Goal: Task Accomplishment & Management: Complete application form

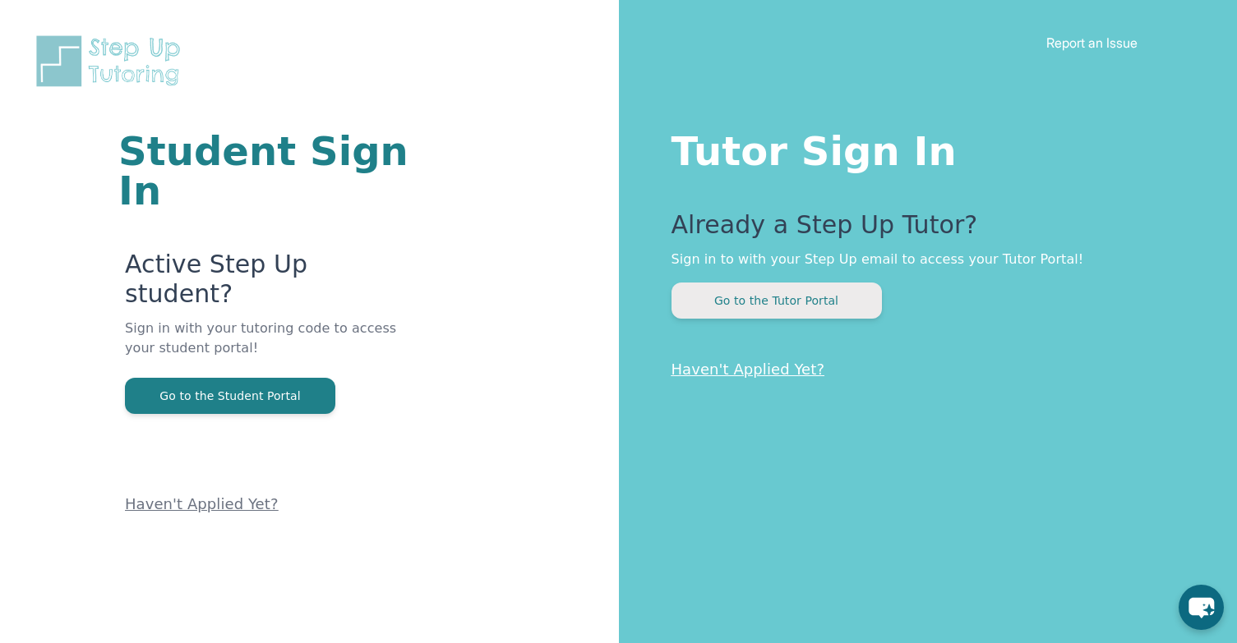
click at [752, 305] on button "Go to the Tutor Portal" at bounding box center [776, 301] width 210 height 36
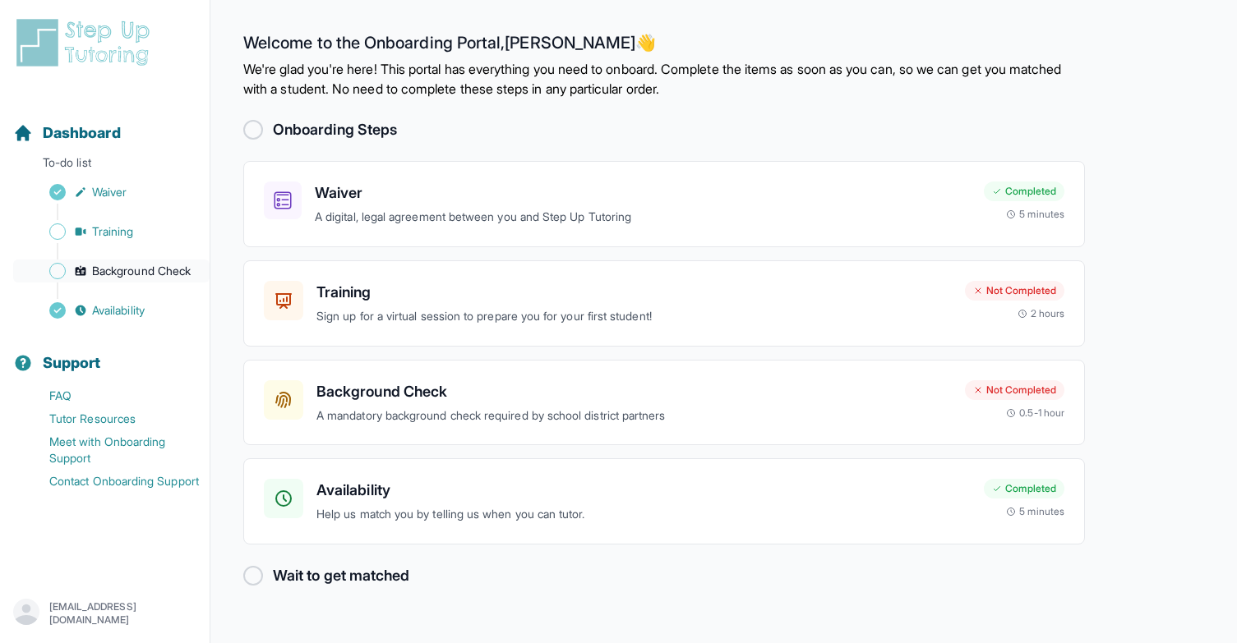
click at [150, 272] on span "Background Check" at bounding box center [141, 271] width 99 height 16
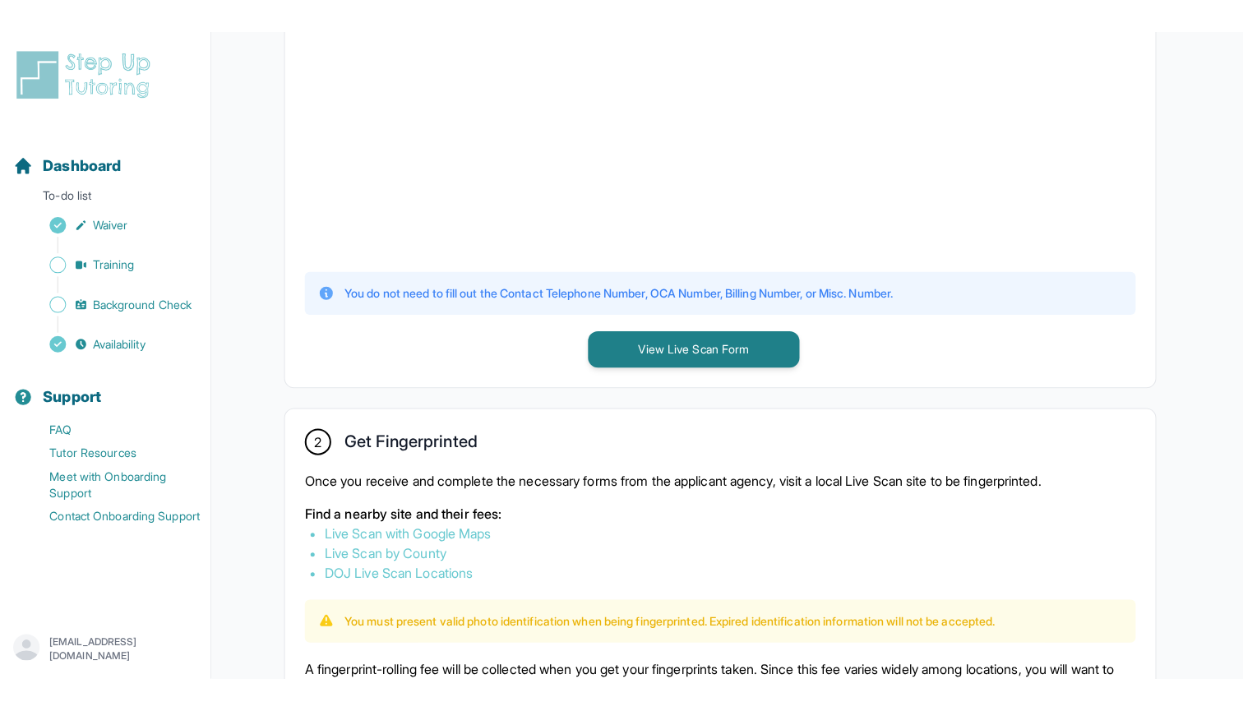
scroll to position [562, 0]
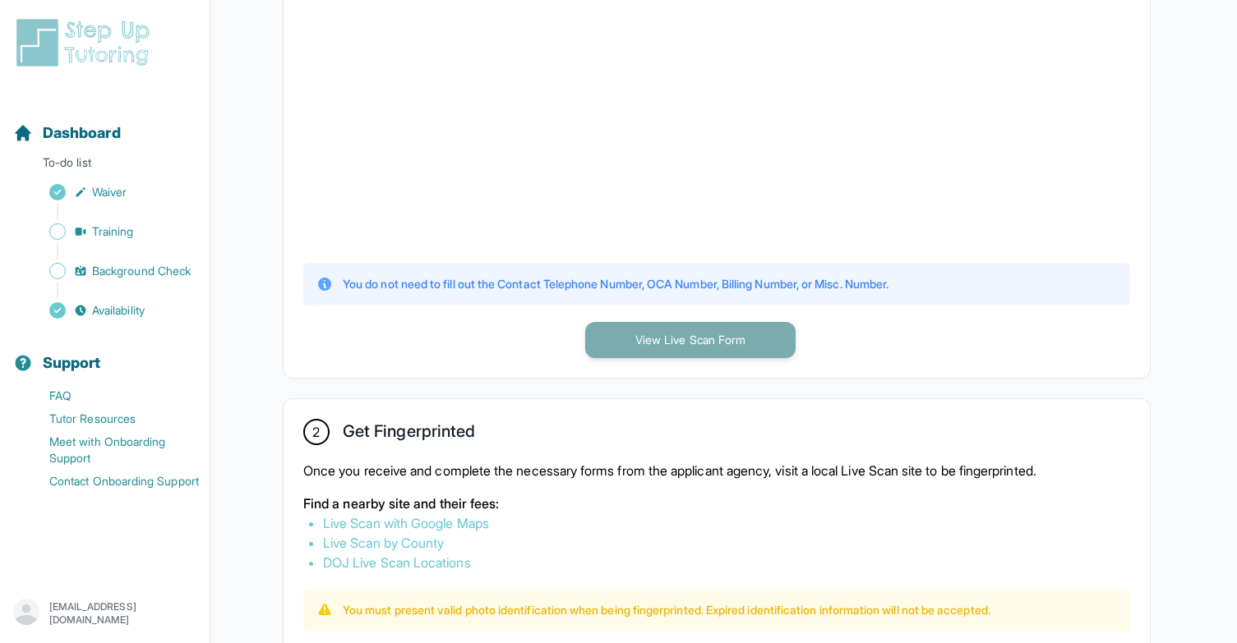
click at [674, 333] on button "View Live Scan Form" at bounding box center [690, 340] width 210 height 36
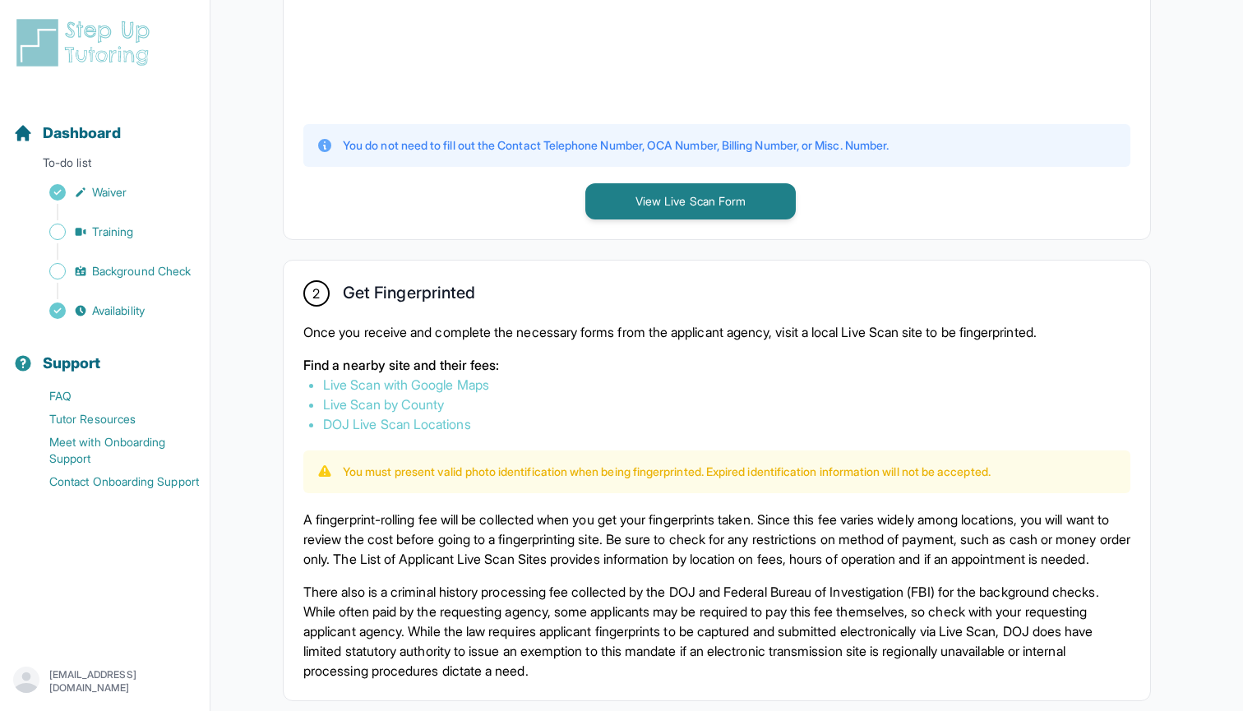
scroll to position [626, 0]
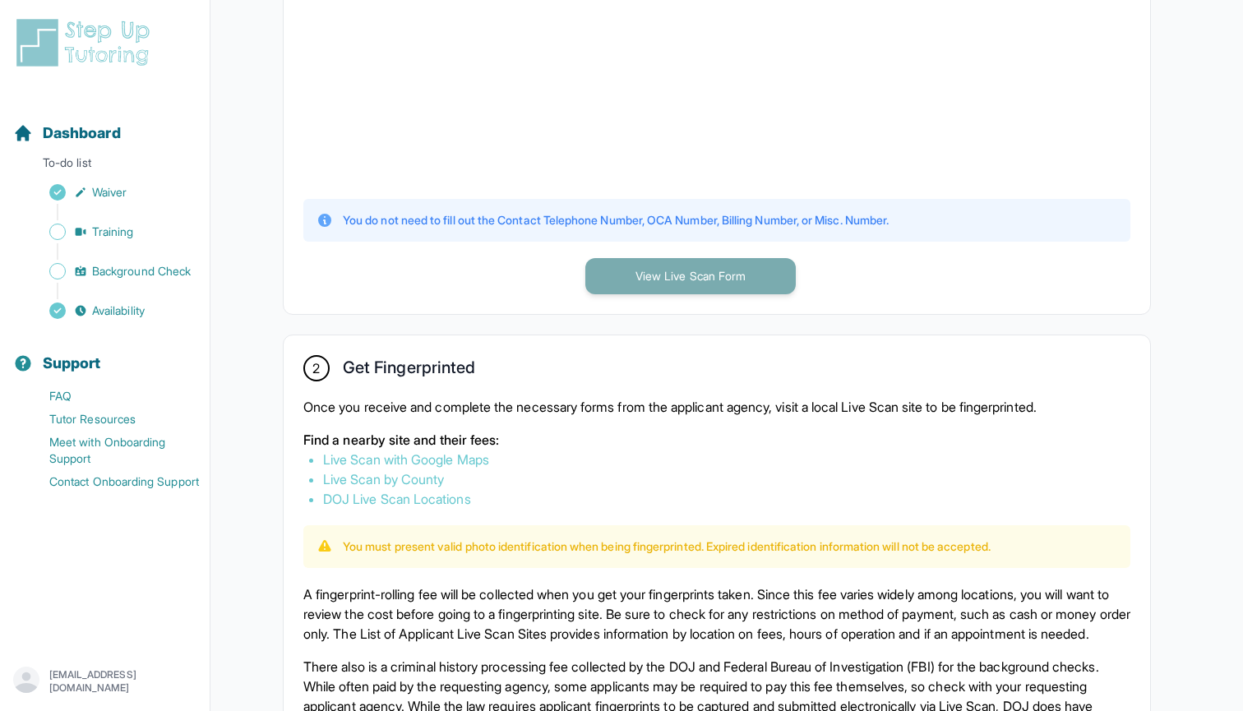
click at [675, 280] on button "View Live Scan Form" at bounding box center [690, 276] width 210 height 36
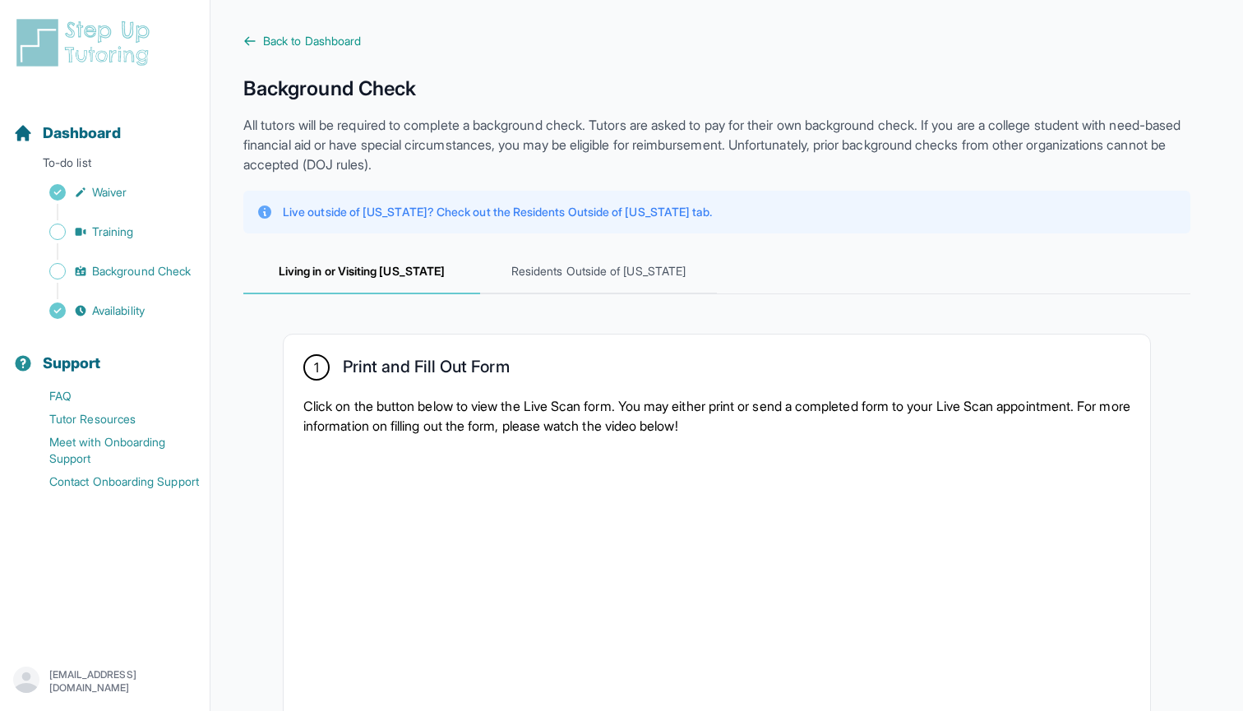
scroll to position [0, 0]
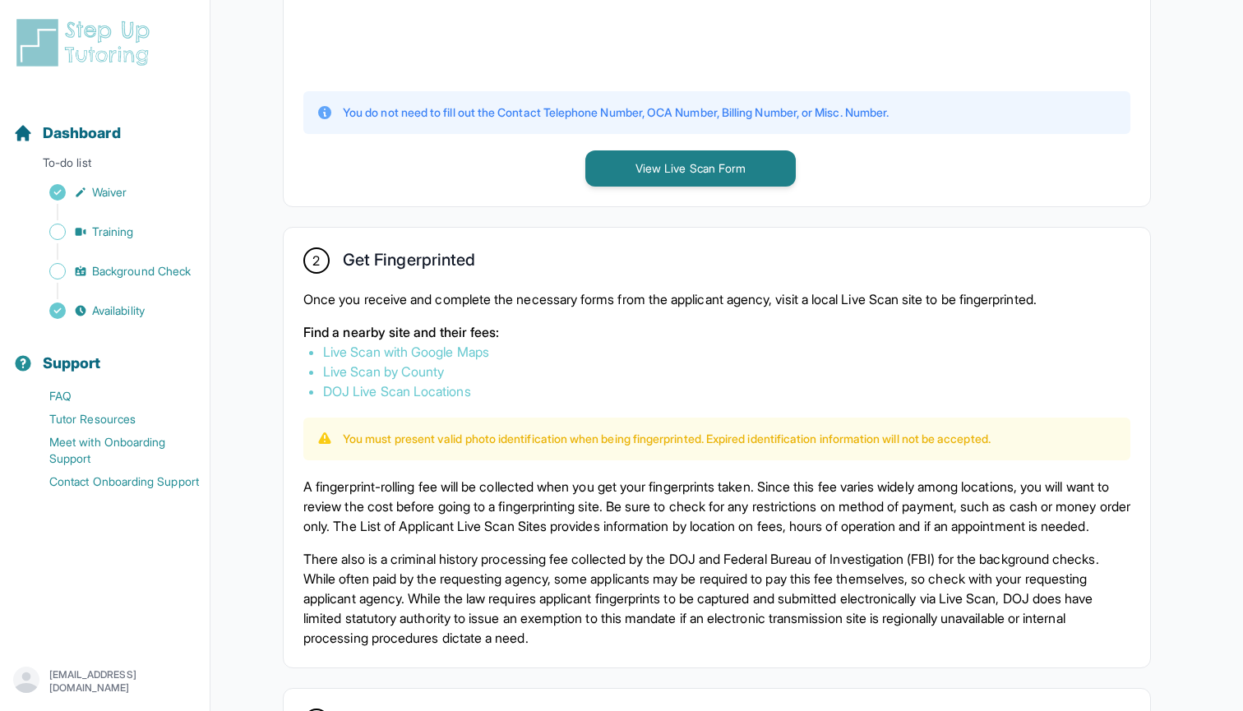
scroll to position [733, 0]
